Goal: Information Seeking & Learning: Understand process/instructions

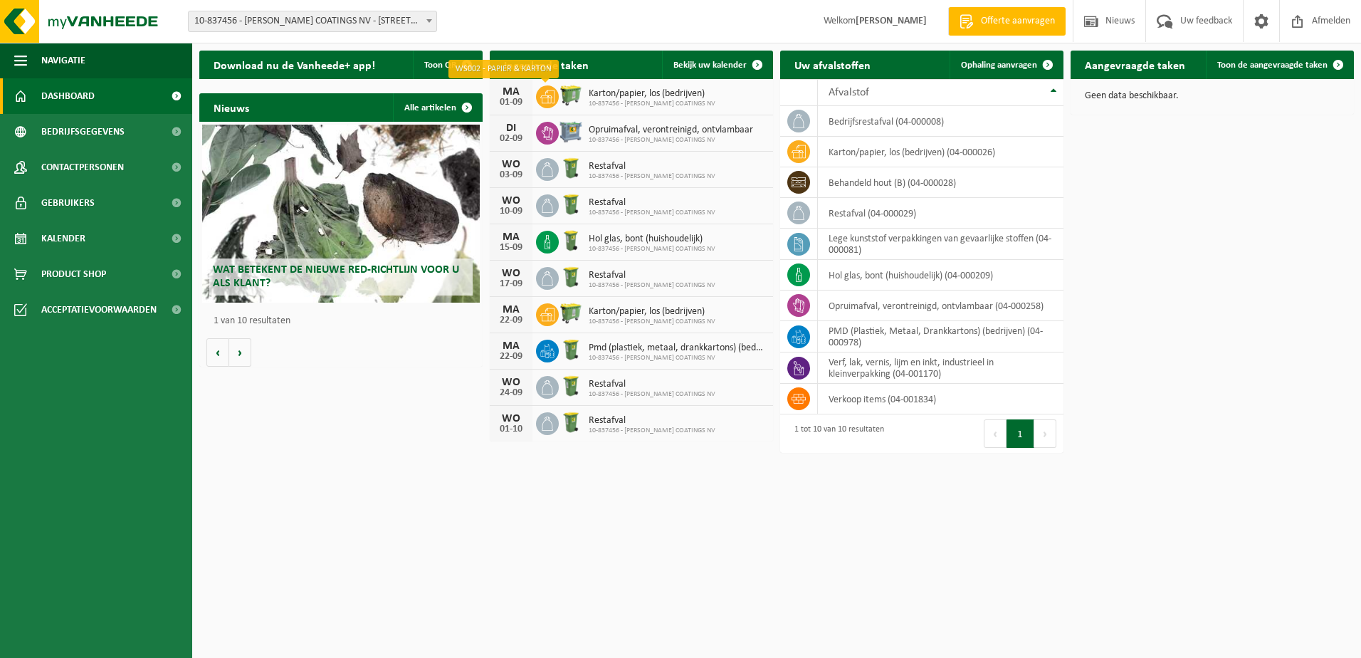
click at [555, 90] on span at bounding box center [547, 96] width 23 height 23
click at [53, 236] on span "Kalender" at bounding box center [63, 239] width 44 height 36
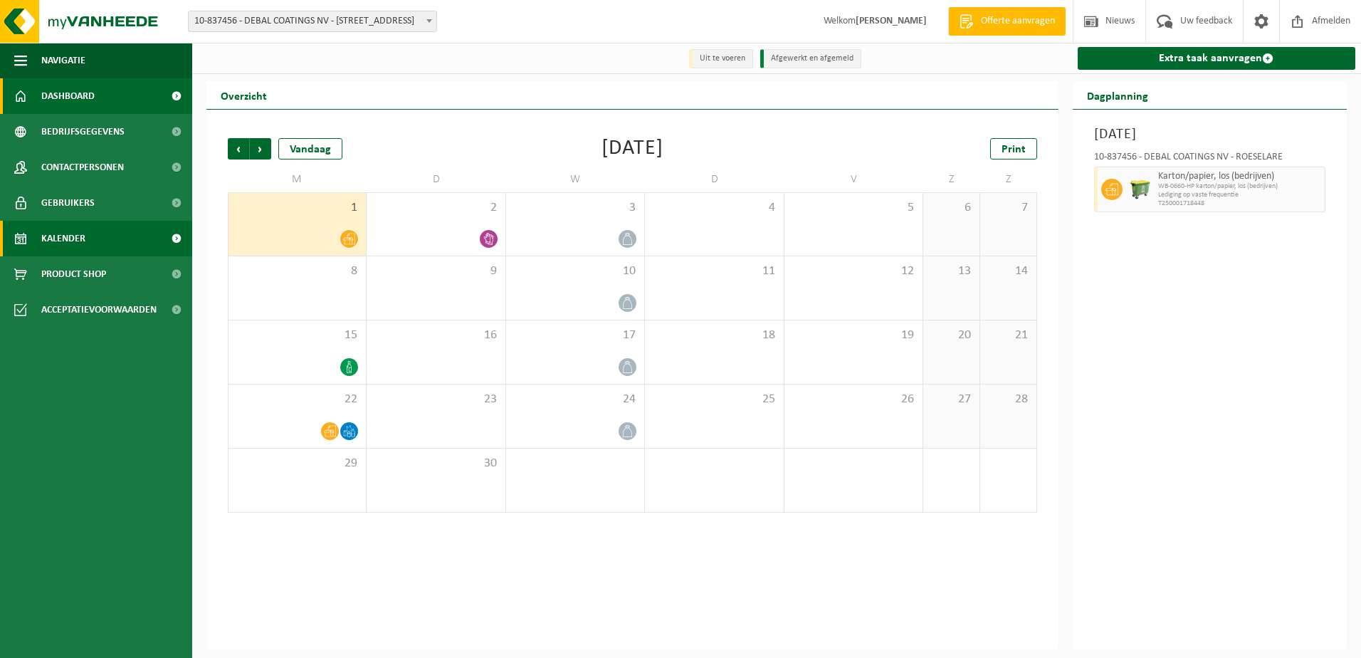
click at [76, 93] on span "Dashboard" at bounding box center [67, 96] width 53 height 36
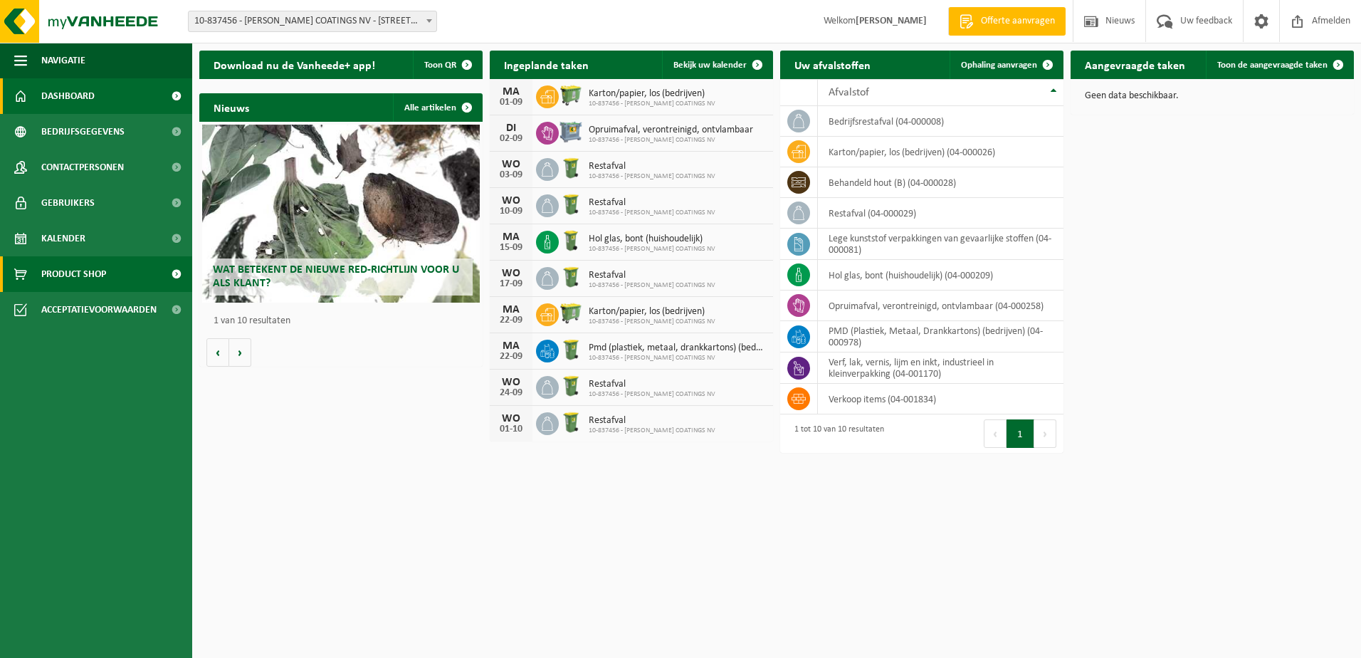
click at [78, 271] on span "Product Shop" at bounding box center [73, 274] width 65 height 36
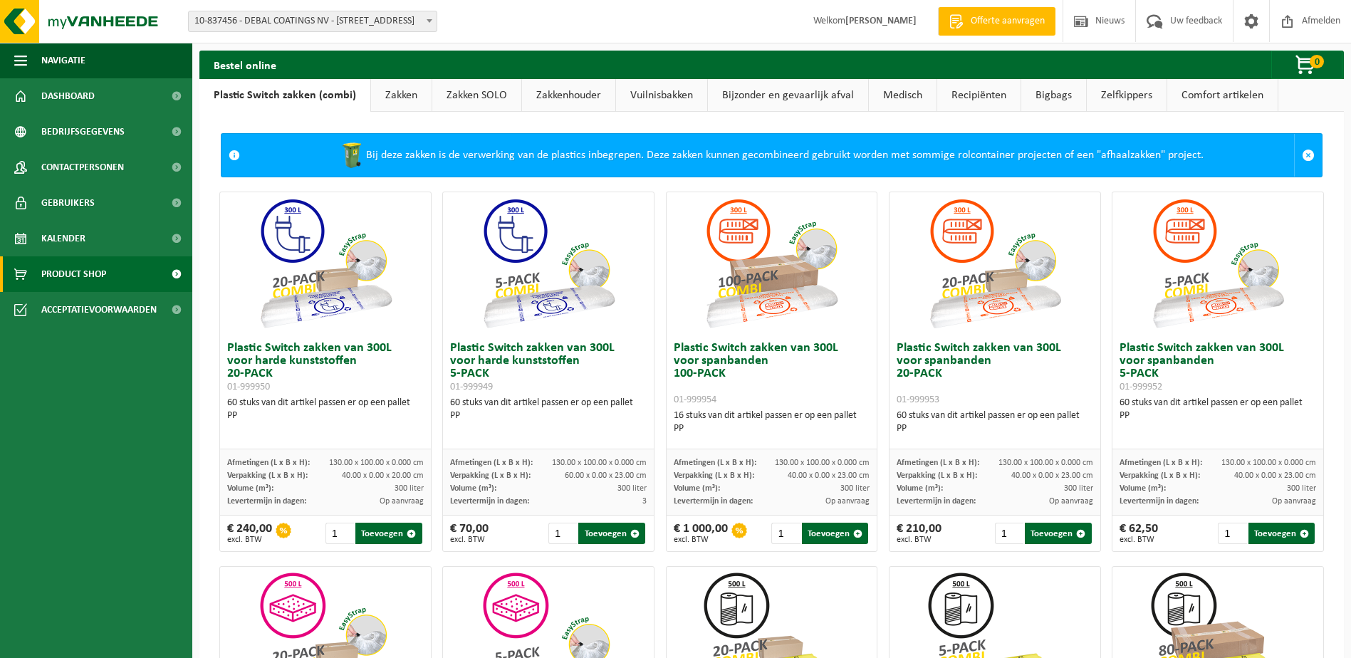
click at [977, 97] on link "Recipiënten" at bounding box center [978, 95] width 83 height 33
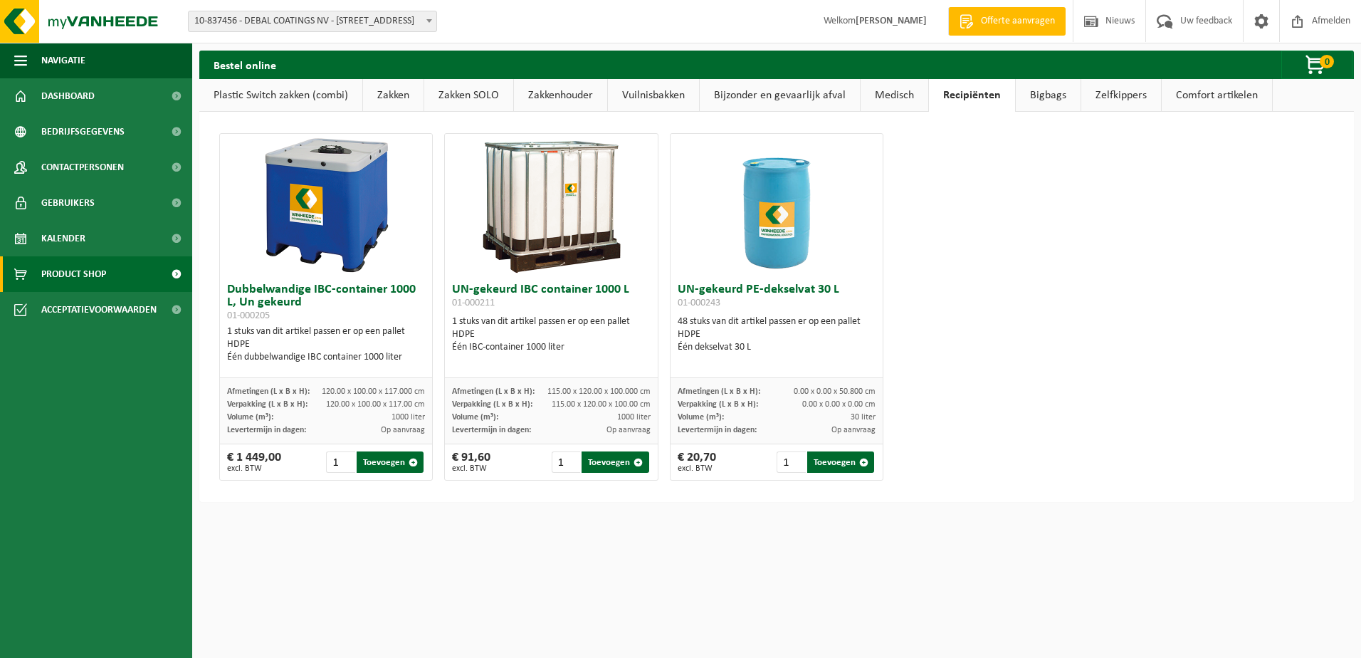
click at [275, 93] on link "Plastic Switch zakken (combi)" at bounding box center [280, 95] width 163 height 33
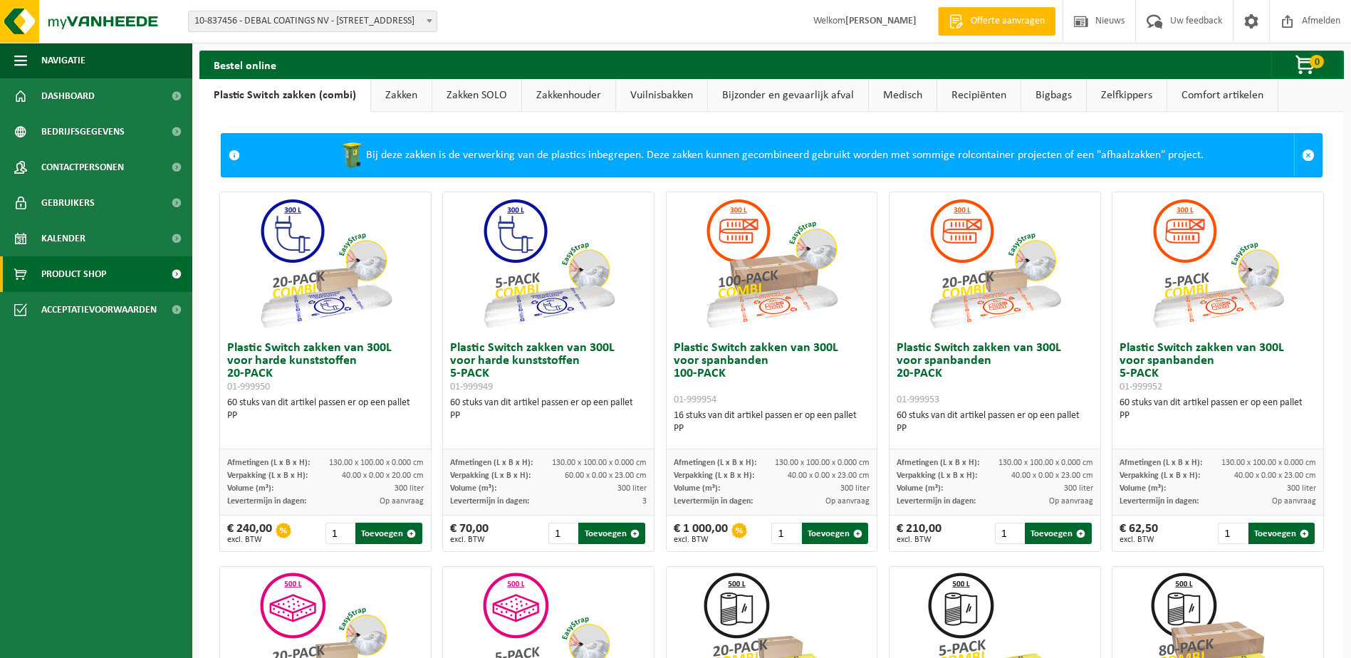
click at [651, 96] on link "Vuilnisbakken" at bounding box center [661, 95] width 91 height 33
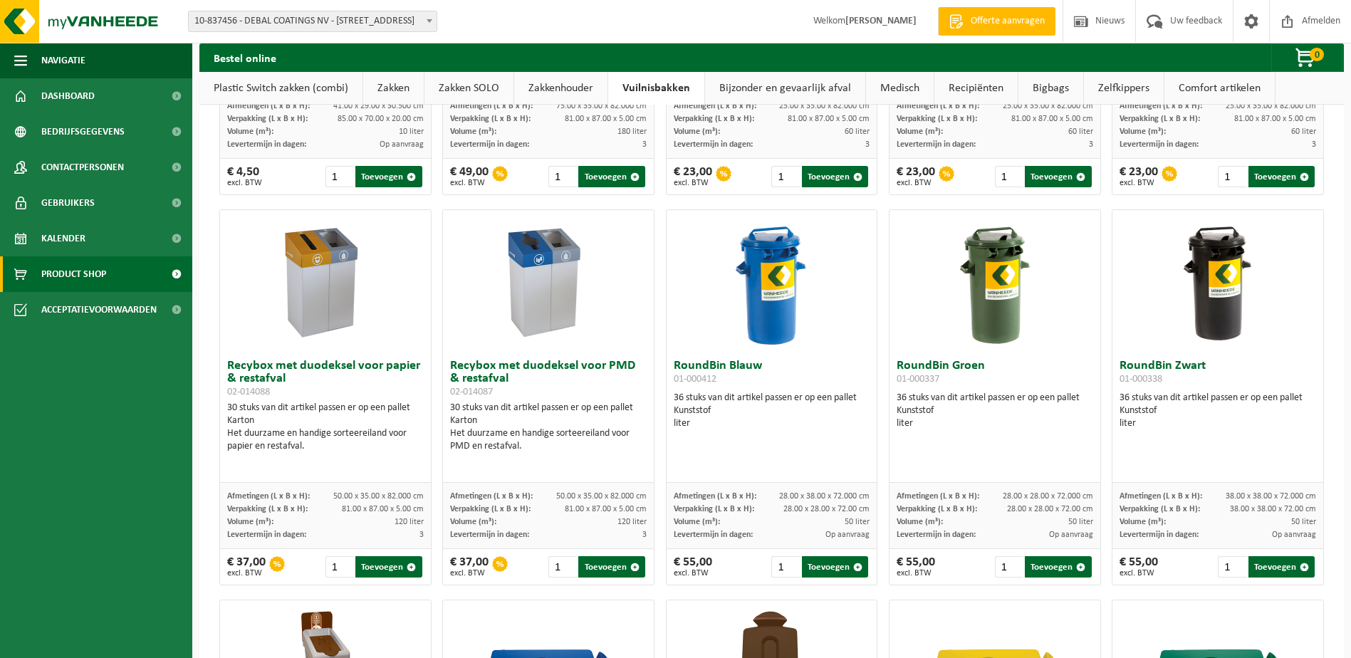
scroll to position [698, 0]
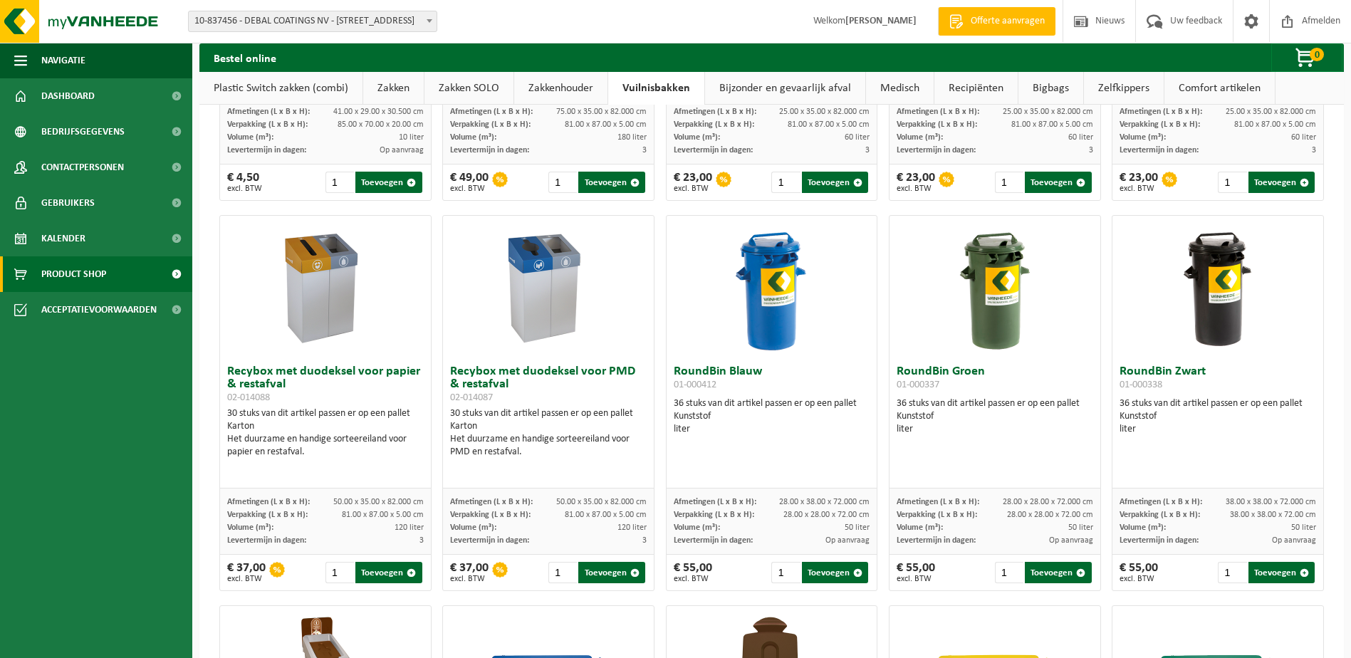
click at [807, 83] on link "Bijzonder en gevaarlijk afval" at bounding box center [785, 88] width 160 height 33
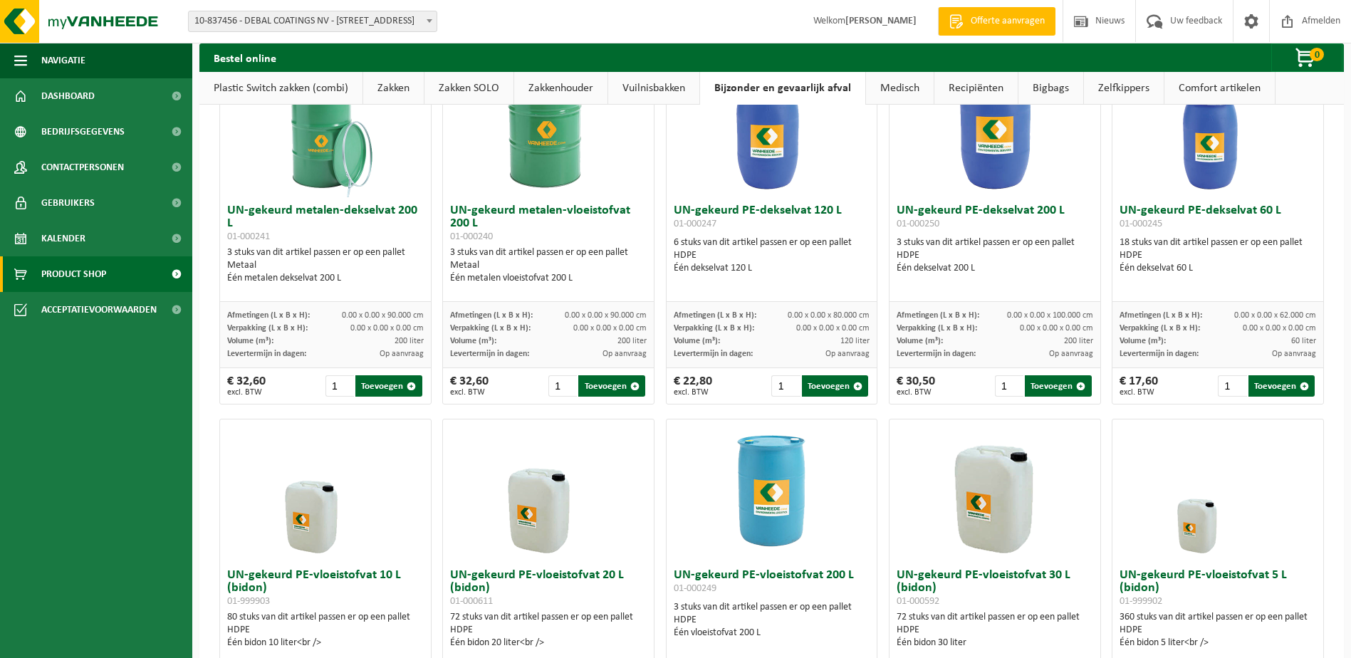
scroll to position [0, 0]
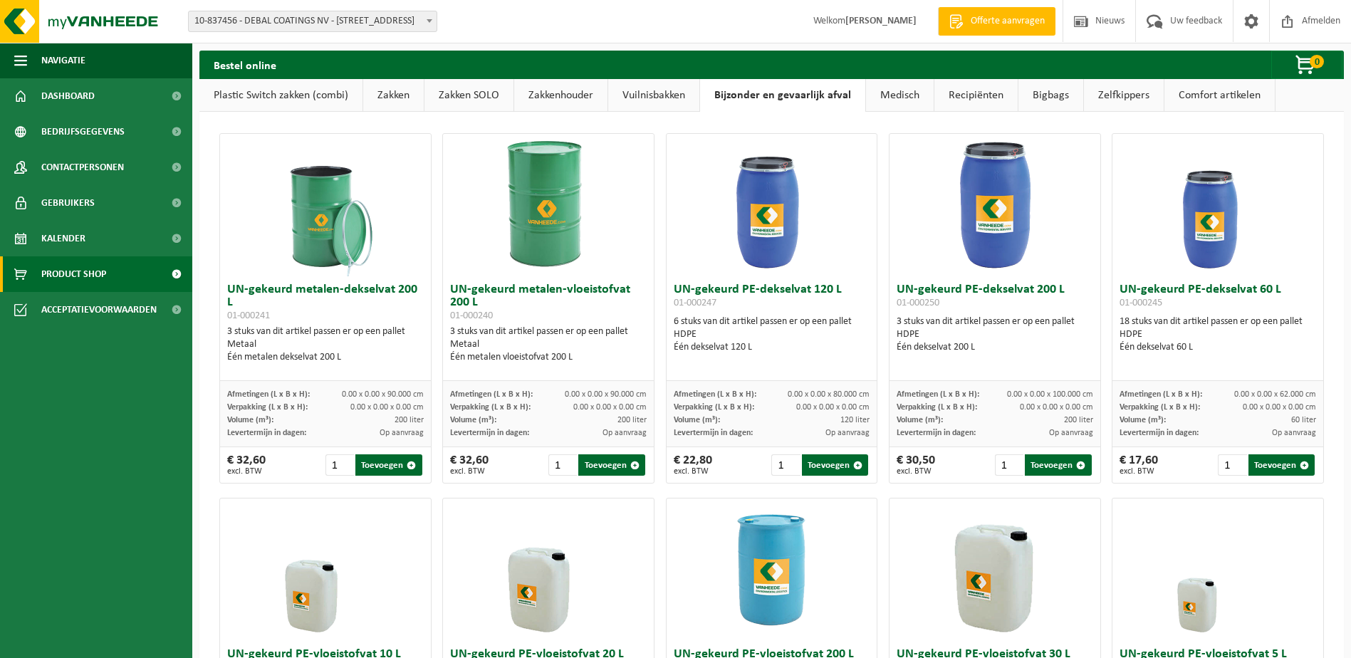
click at [901, 100] on link "Medisch" at bounding box center [900, 95] width 68 height 33
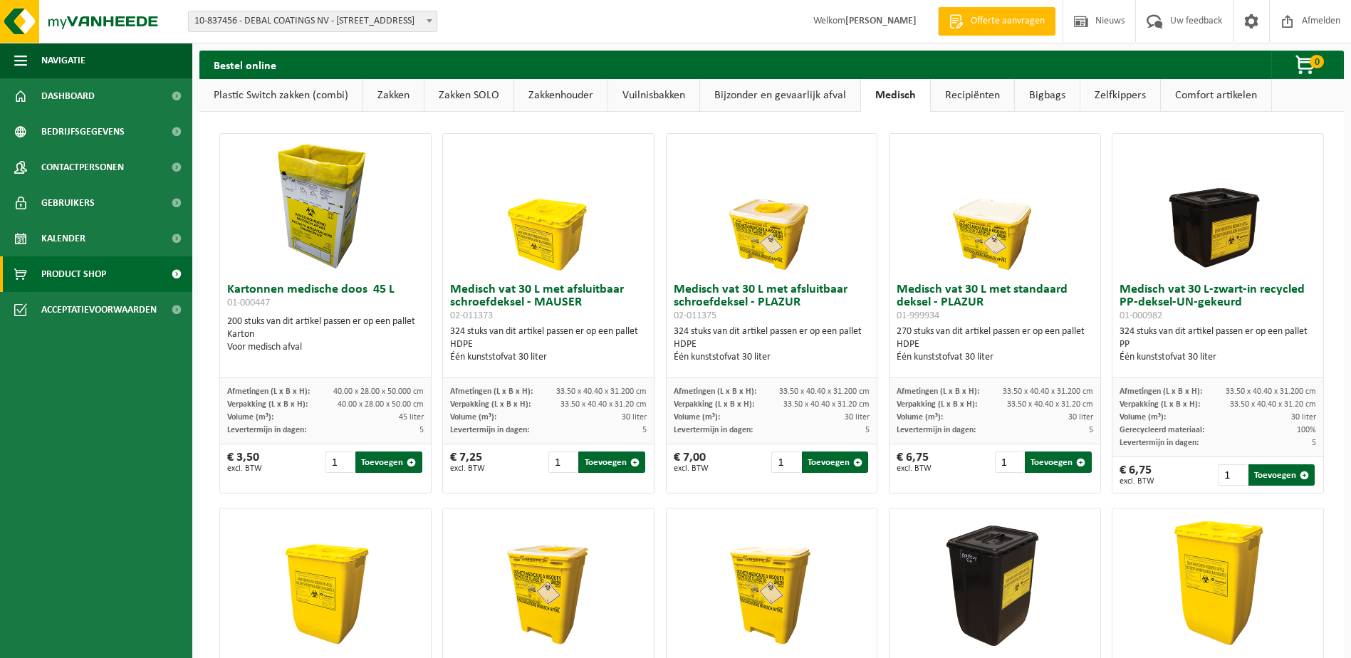
click at [989, 92] on link "Recipiënten" at bounding box center [971, 95] width 83 height 33
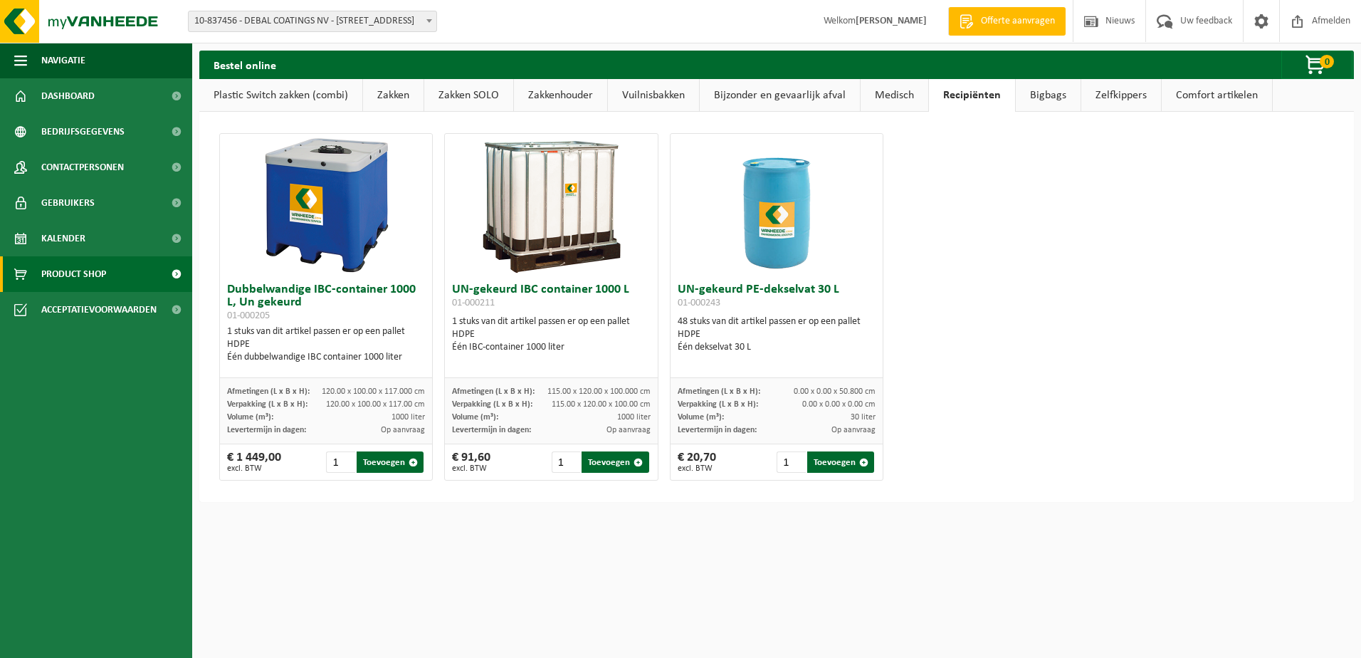
click at [1033, 96] on link "Bigbags" at bounding box center [1048, 95] width 65 height 33
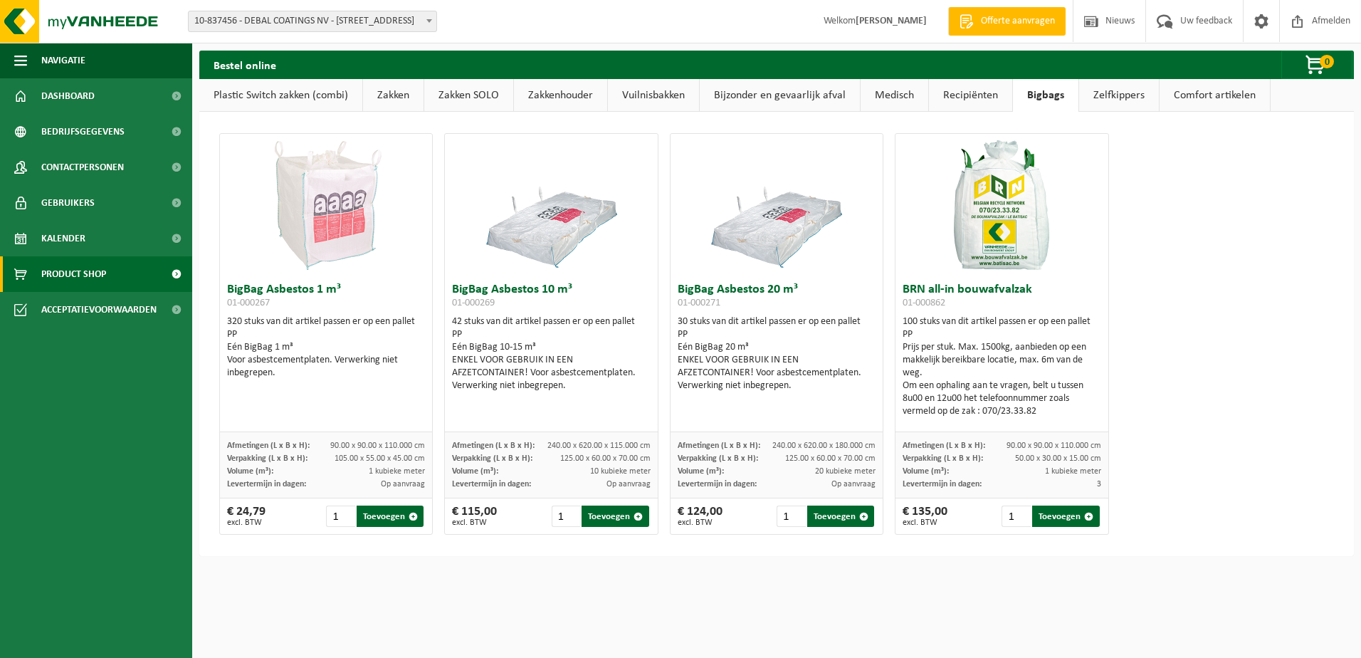
click at [1111, 93] on link "Zelfkippers" at bounding box center [1119, 95] width 80 height 33
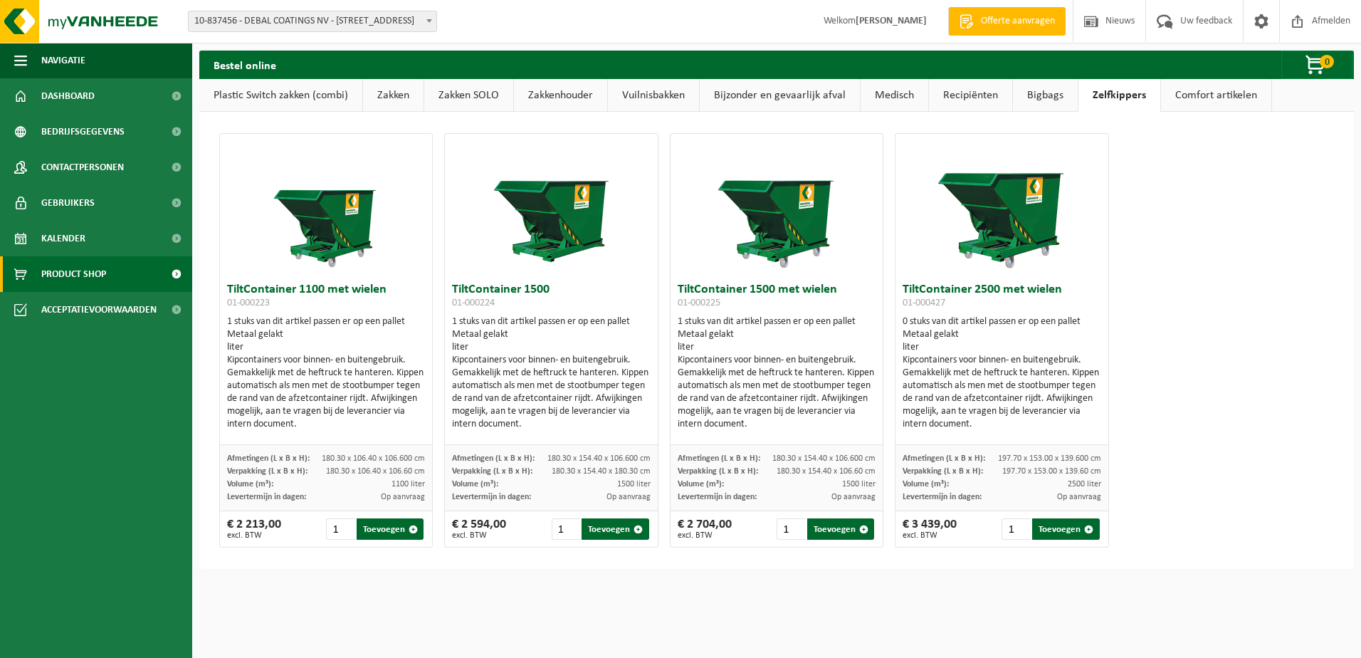
click at [1186, 99] on link "Comfort artikelen" at bounding box center [1216, 95] width 110 height 33
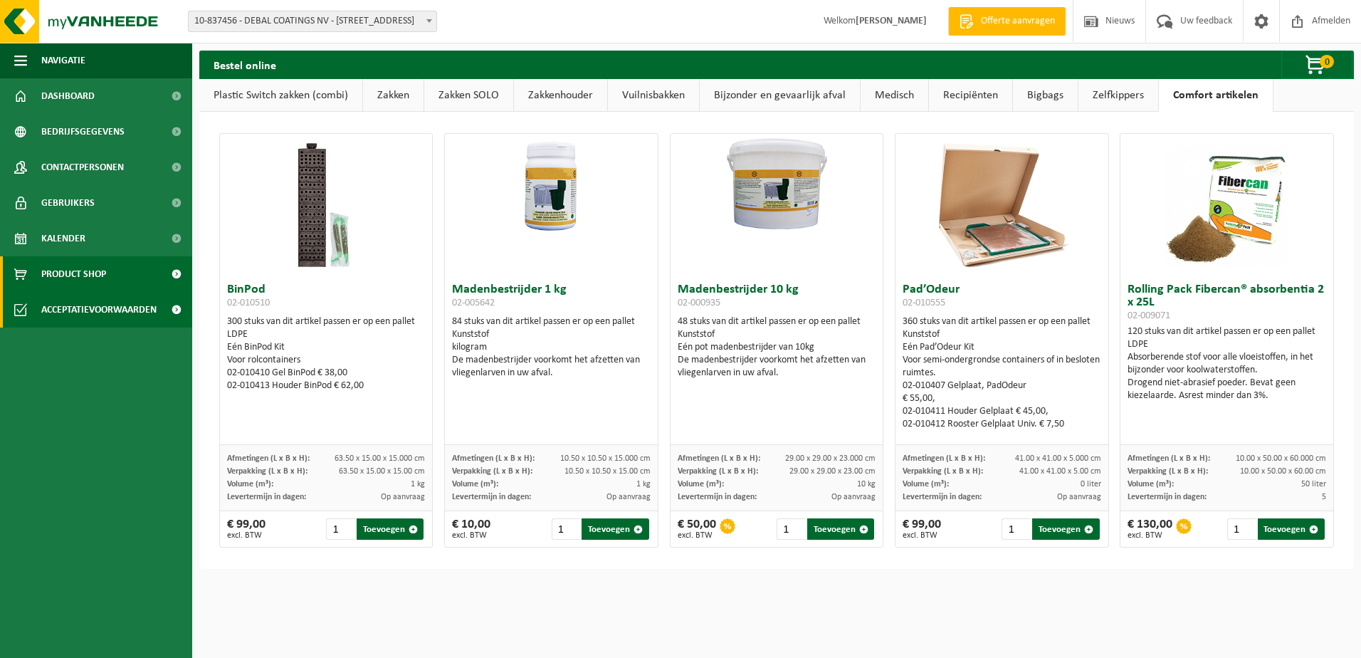
click at [110, 311] on span "Acceptatievoorwaarden" at bounding box center [98, 310] width 115 height 36
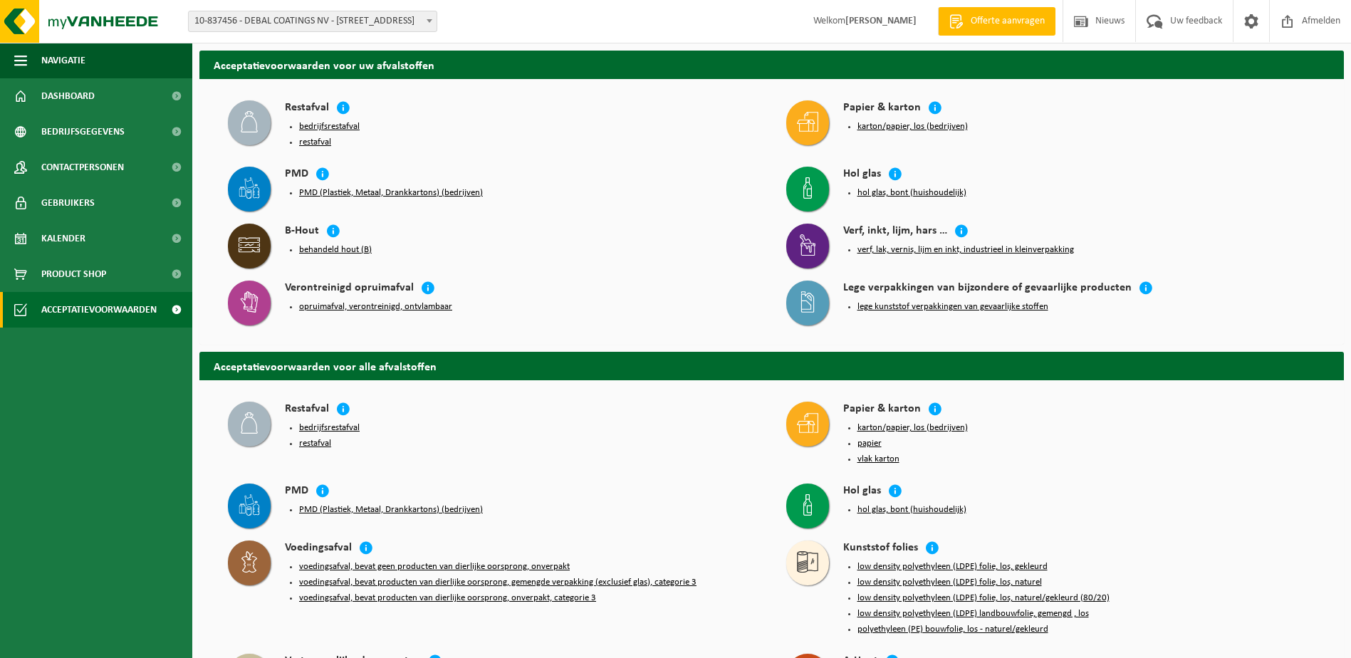
click at [330, 286] on h4 "Verontreinigd opruimafval" at bounding box center [349, 288] width 129 height 16
click at [241, 293] on icon at bounding box center [248, 301] width 21 height 21
click at [426, 282] on icon at bounding box center [428, 287] width 14 height 14
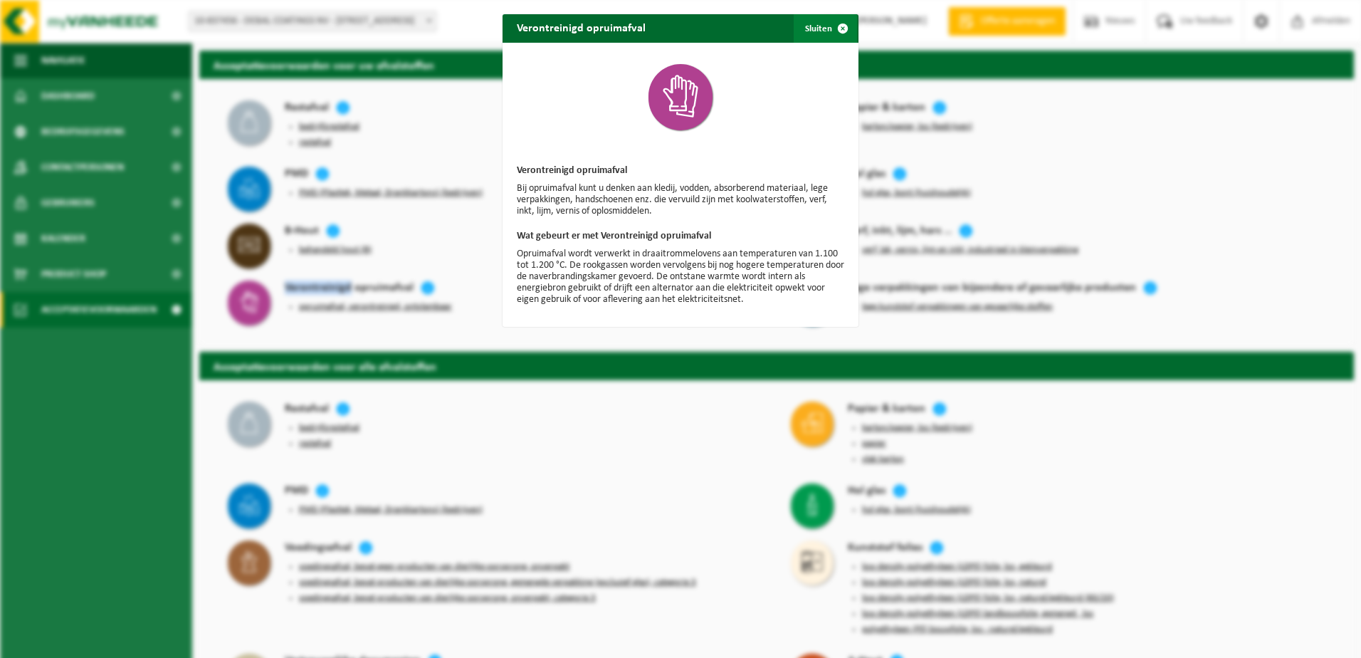
click at [841, 27] on span "button" at bounding box center [843, 28] width 28 height 28
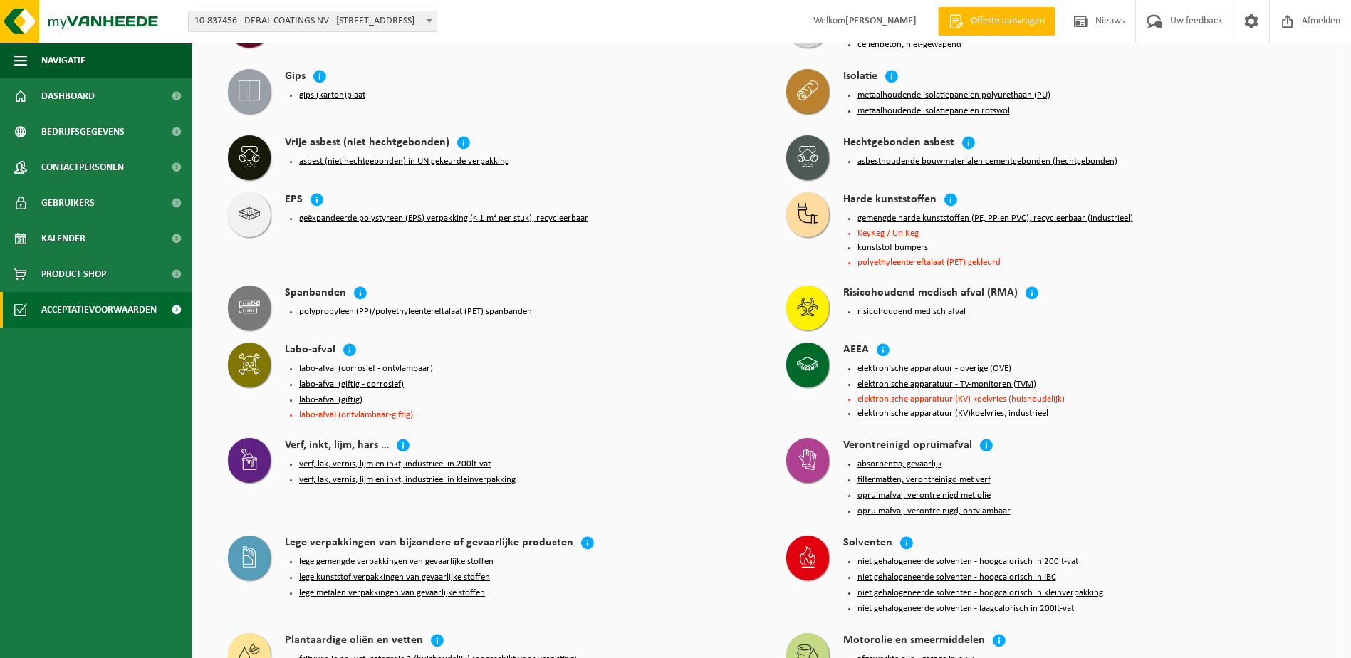
scroll to position [925, 0]
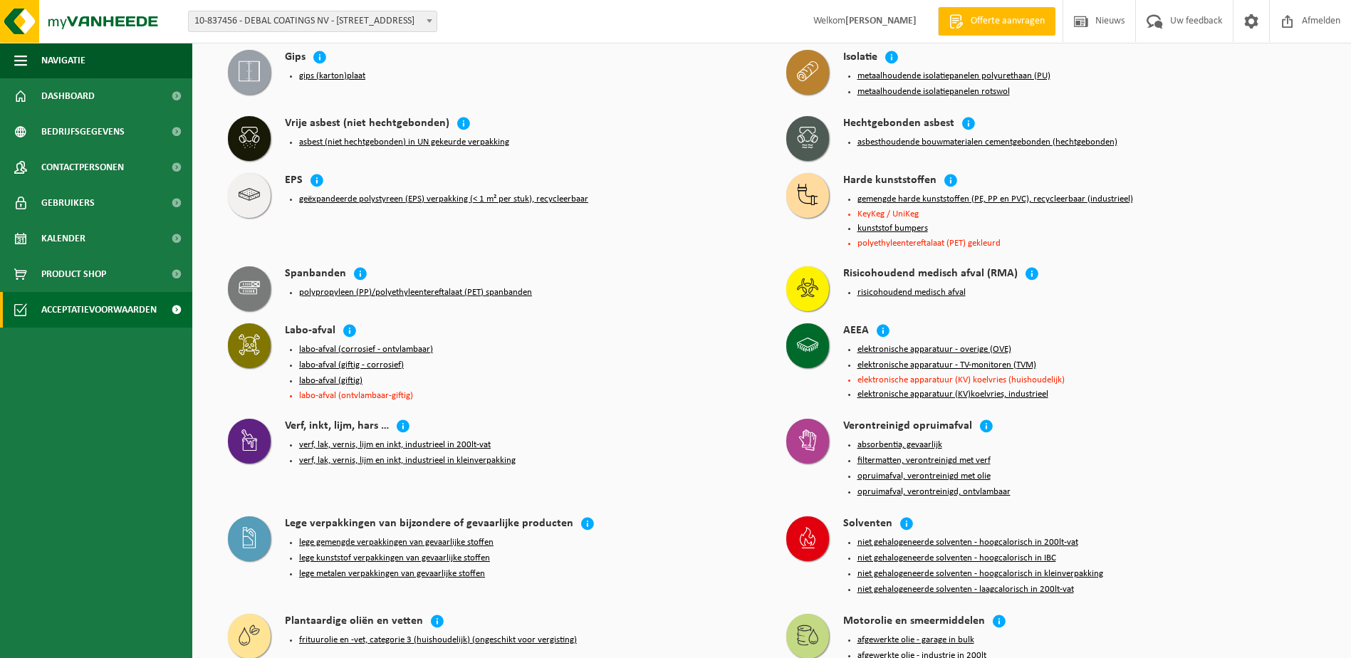
click at [412, 537] on button "lege gemengde verpakkingen van gevaarlijke stoffen" at bounding box center [396, 542] width 194 height 11
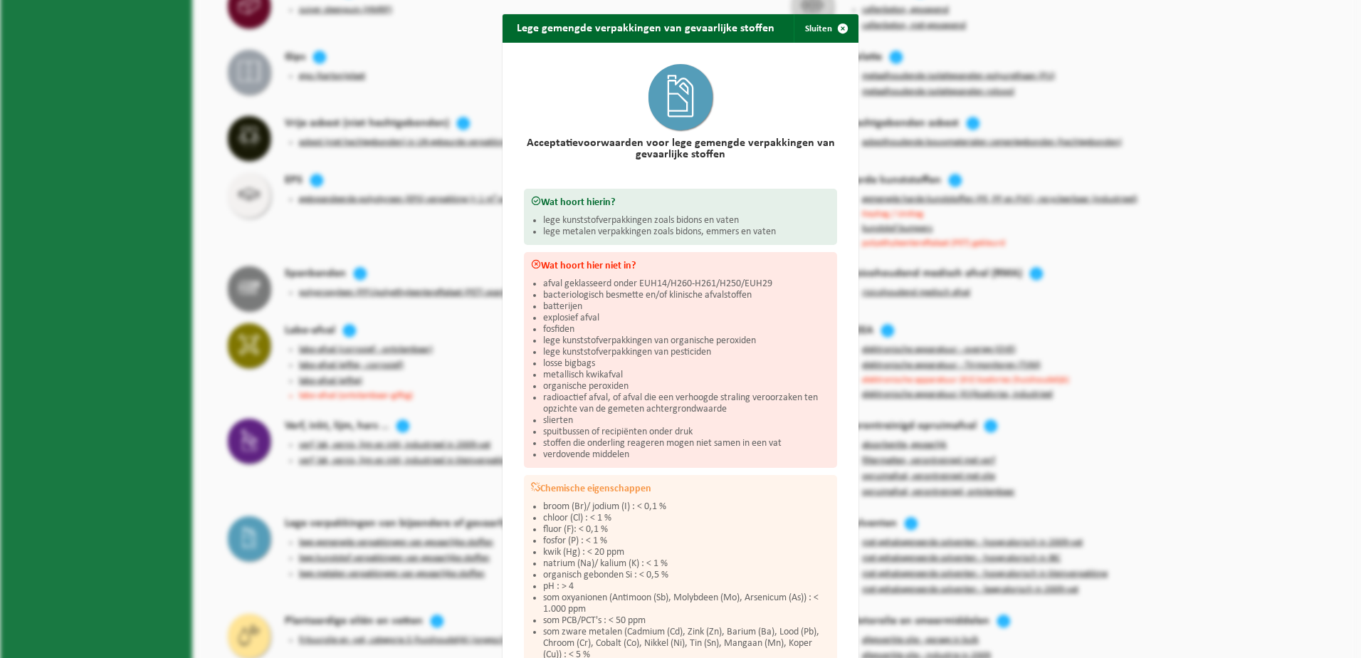
click at [209, 433] on div "Lege gemengde verpakkingen van gevaarlijke stoffen Sluiten Acceptatievoorwaarde…" at bounding box center [680, 329] width 1361 height 658
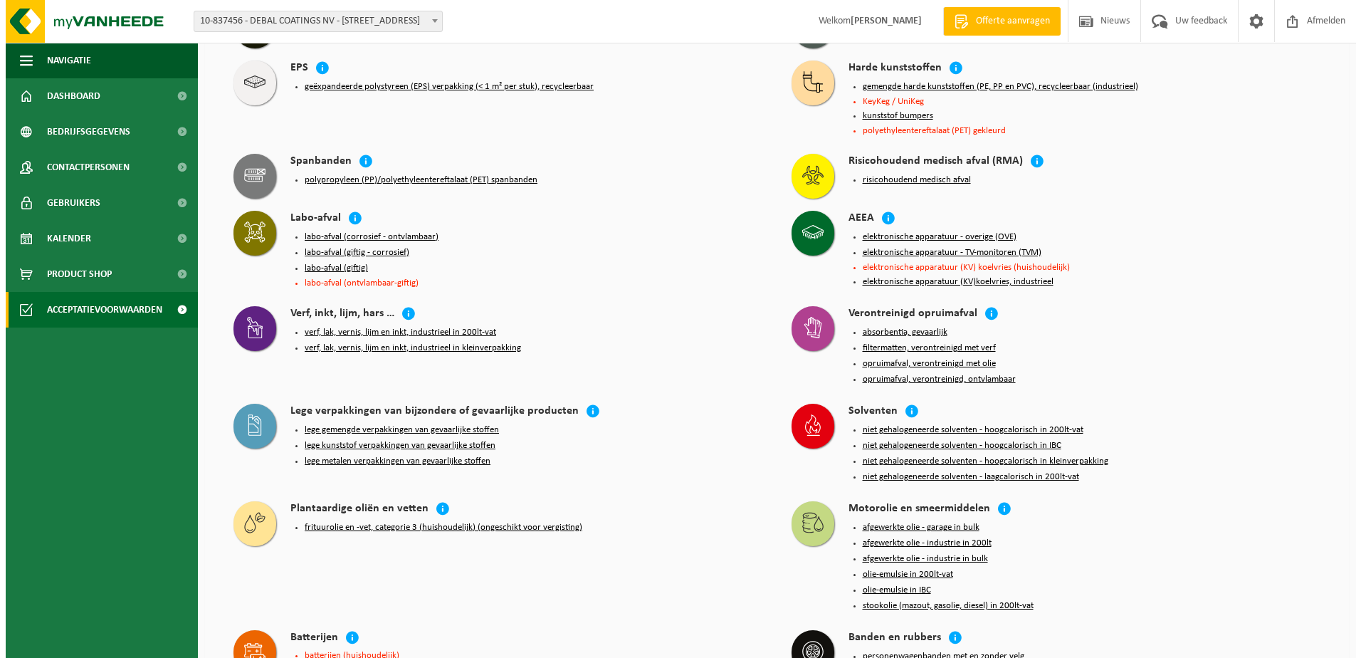
scroll to position [990, 0]
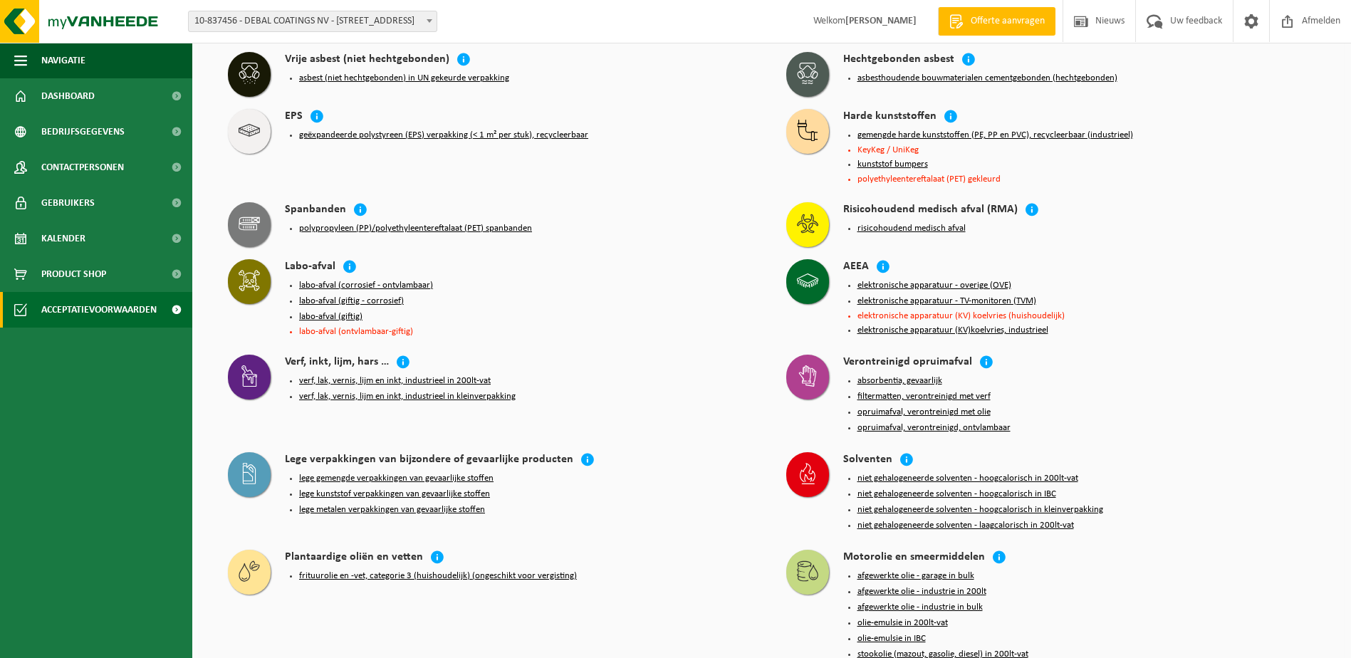
click at [321, 311] on button "labo-afval (giftig)" at bounding box center [330, 316] width 63 height 11
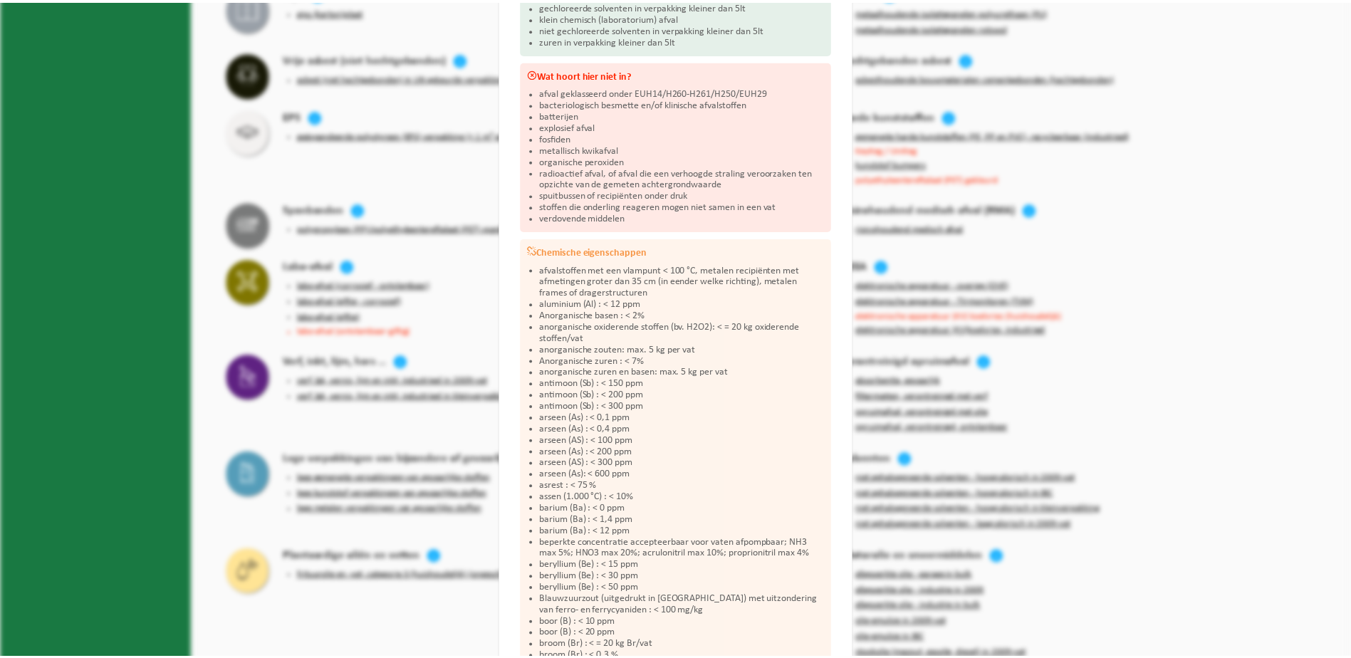
scroll to position [0, 0]
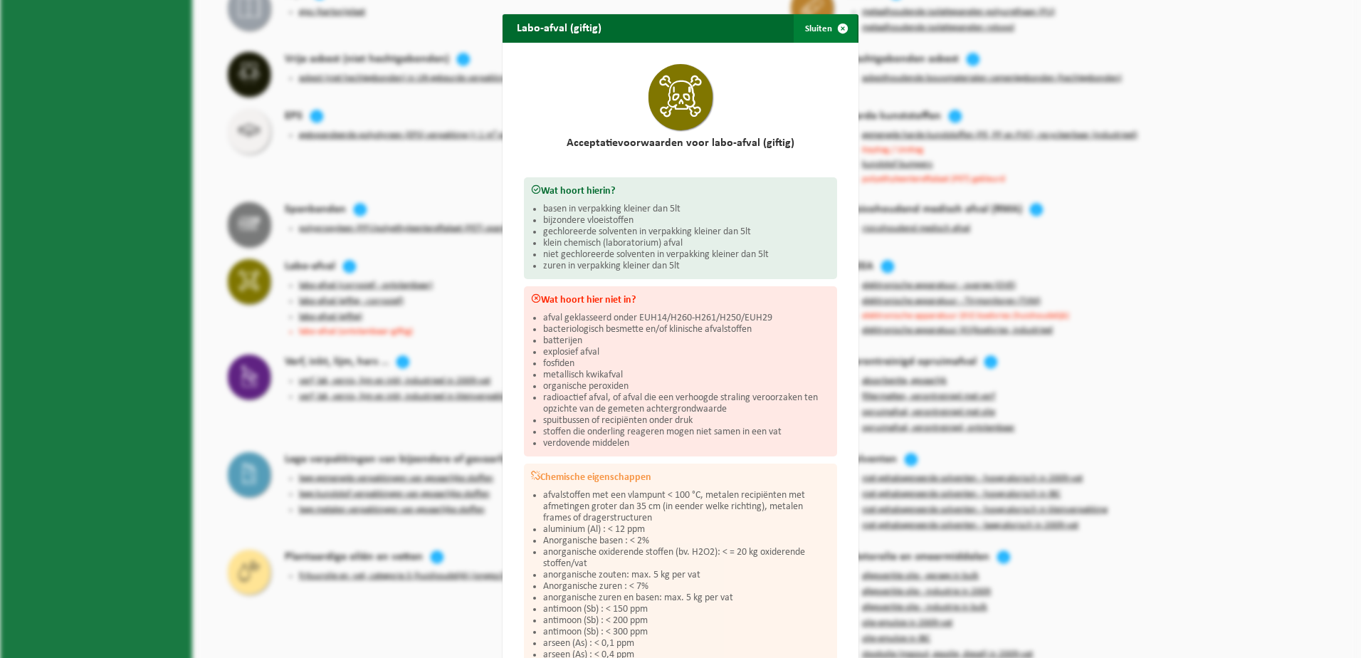
click at [834, 31] on span "button" at bounding box center [843, 28] width 28 height 28
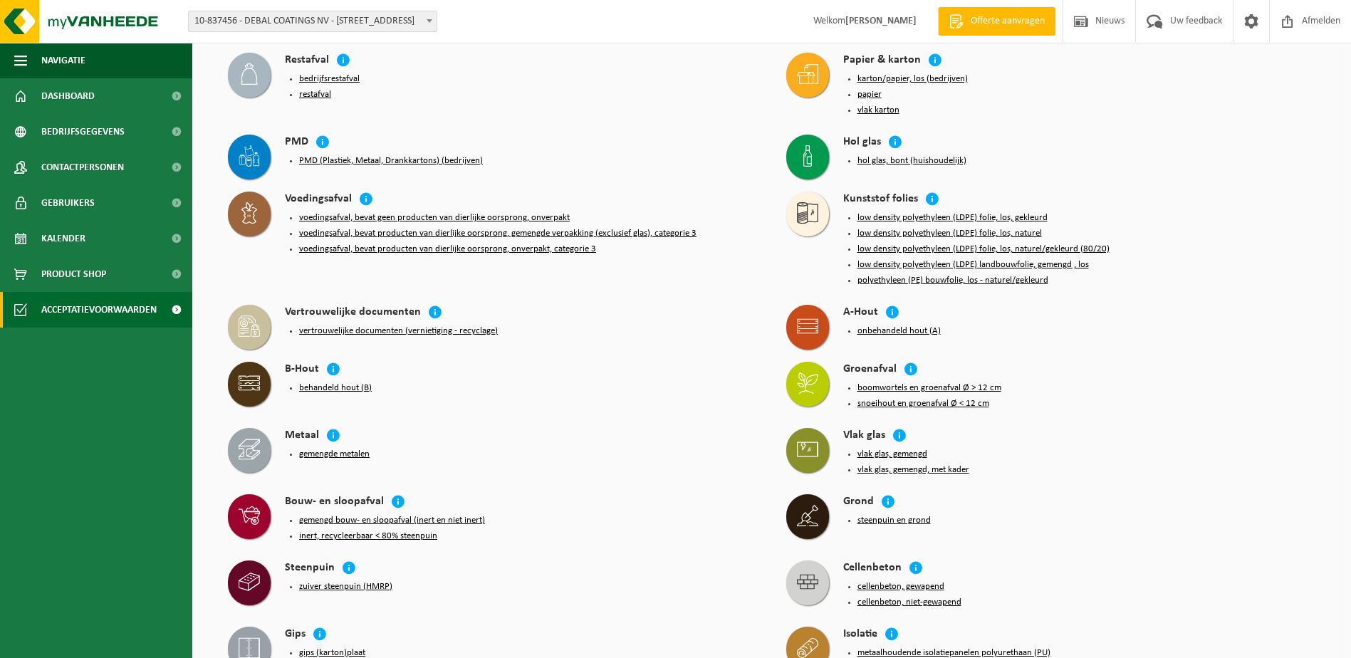
scroll to position [278, 0]
